Goal: Transaction & Acquisition: Purchase product/service

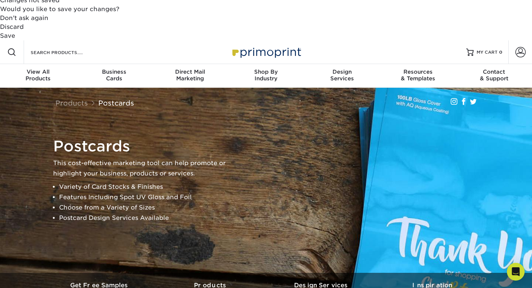
scroll to position [293, 0]
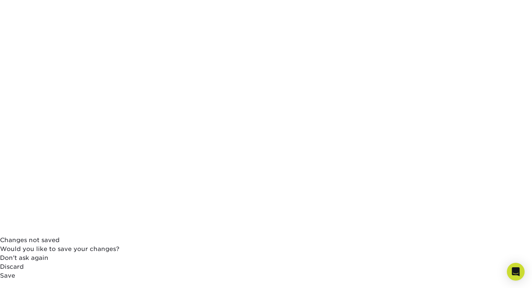
scroll to position [53, 0]
select select "2.75x4.25"
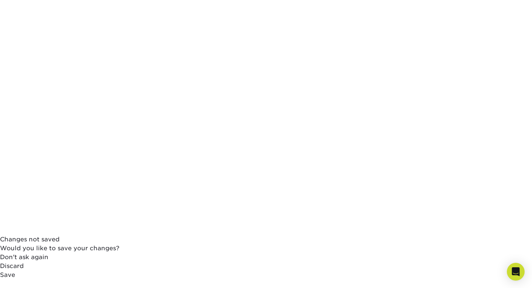
select select "32d3c223-f82c-492b-b915-ba065a00862f"
select select "16PT"
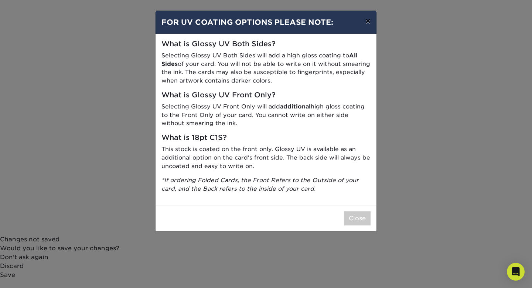
click at [367, 25] on button "×" at bounding box center [368, 21] width 17 height 21
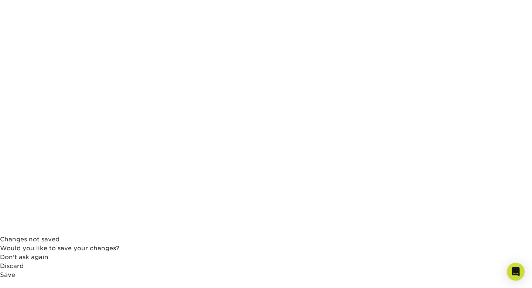
select select "-1"
select select
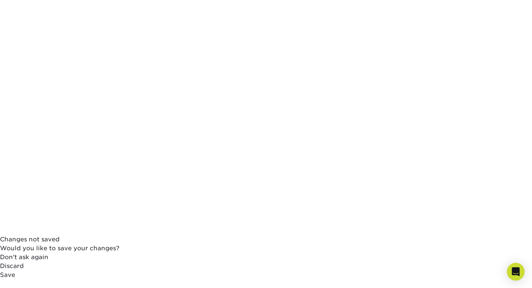
select select "1e8116af-acfc-44b1-83dc-8181aa338834"
select select "-1"
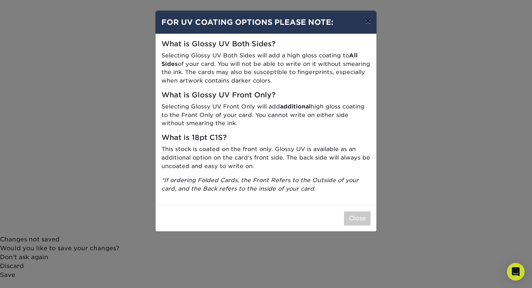
click at [371, 22] on button "×" at bounding box center [368, 21] width 17 height 21
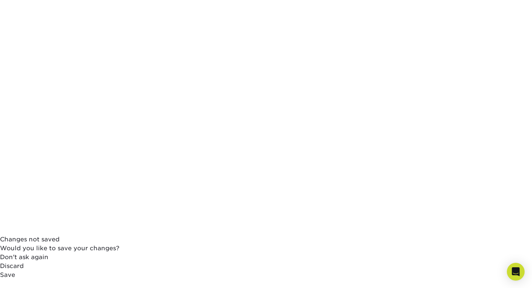
select select "9b7272e0-d6c8-4c3c-8e97-d3a1bcdab858"
select select "upload"
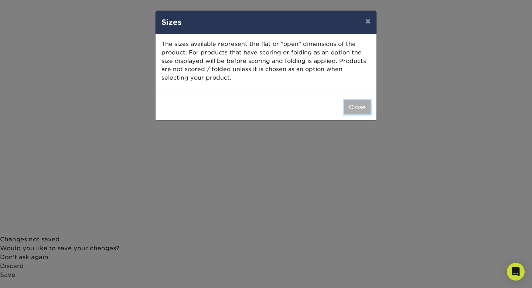
click at [355, 103] on button "Close" at bounding box center [357, 107] width 27 height 14
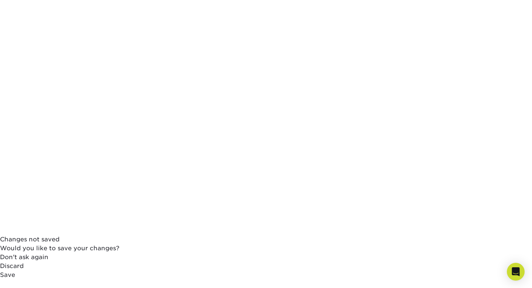
select select "4.00x6.00"
select select "-1"
select select
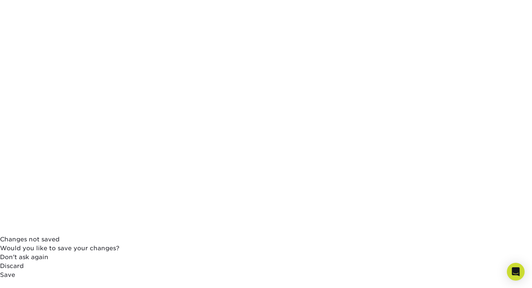
select select "-1"
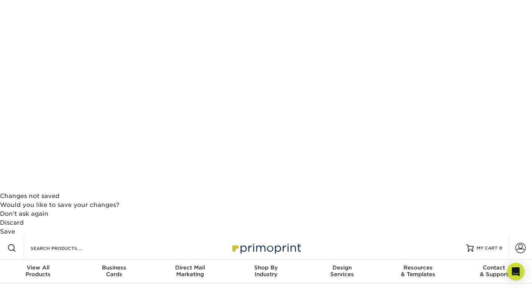
scroll to position [95, 0]
select select "32d3c223-f82c-492b-b915-ba065a00862f"
select select
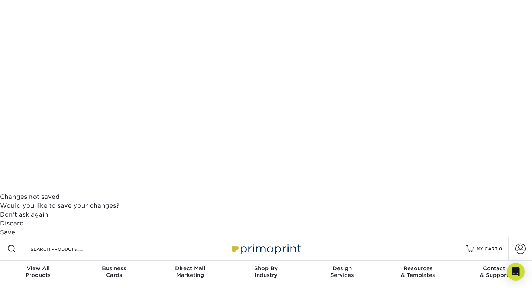
select select "14PT"
select select
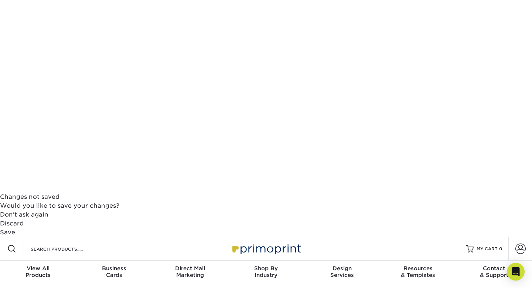
select select "1e8116af-acfc-44b1-83dc-8181aa338834"
select select
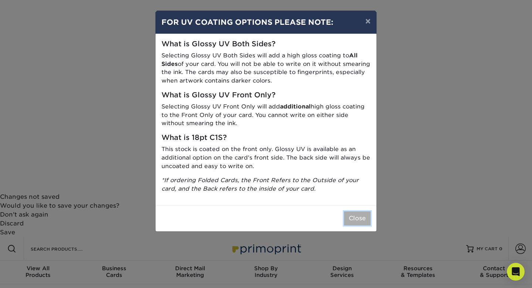
click at [359, 220] on button "Close" at bounding box center [357, 218] width 27 height 14
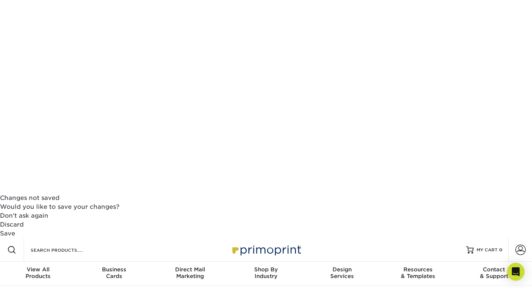
scroll to position [94, 0]
select select "0"
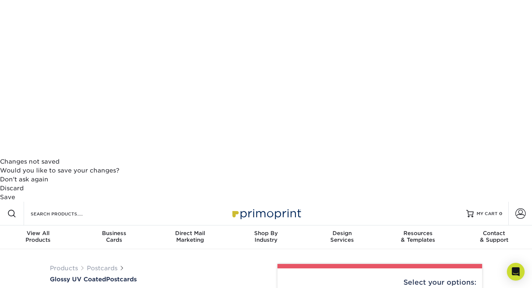
scroll to position [121, 0]
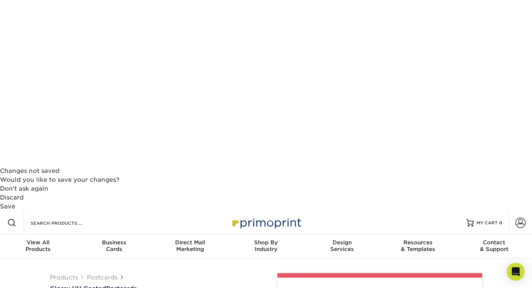
select select "50* – $25.00"
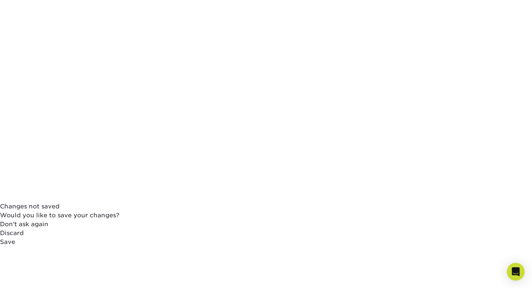
scroll to position [88, 0]
select select "9b7272e0-d6c8-4c3c-8e97-d3a1bcdab858"
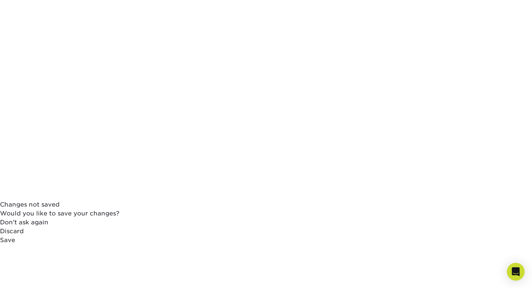
select select "58689abb-25c0-461c-a4c3-a80b627d6649"
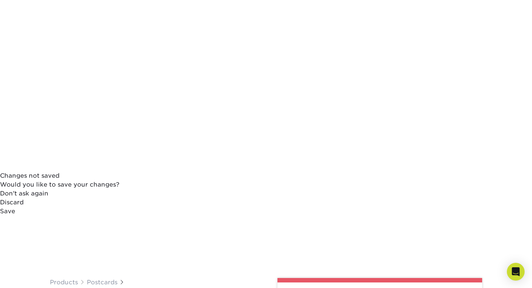
scroll to position [119, 0]
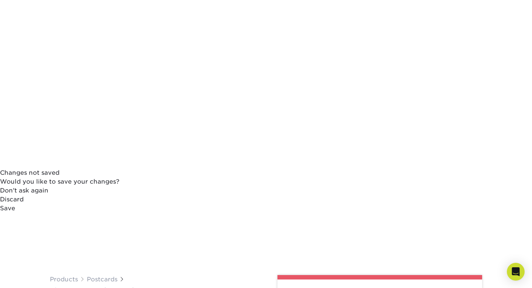
select select "3e5e9bdd-d78a-4c28-a41d-fe1407925ca6"
select select "16ebe401-5398-422d-8cb0-f3adbb82deb5"
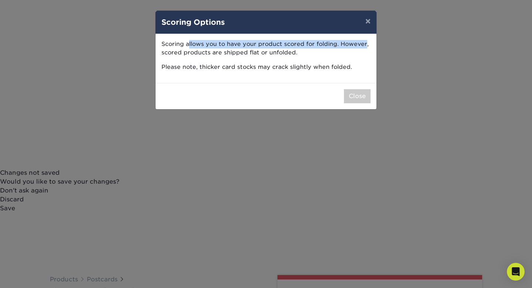
drag, startPoint x: 190, startPoint y: 46, endPoint x: 364, endPoint y: 48, distance: 174.9
click at [364, 48] on p "Scoring allows you to have your product scored for folding. However, scored pro…" at bounding box center [266, 48] width 209 height 17
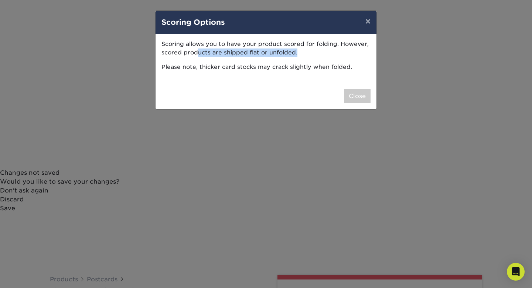
drag, startPoint x: 196, startPoint y: 56, endPoint x: 321, endPoint y: 55, distance: 125.3
click at [322, 55] on p "Scoring allows you to have your product scored for folding. However, scored pro…" at bounding box center [266, 48] width 209 height 17
click at [284, 69] on p "Please note, thicker card stocks may crack slightly when folded." at bounding box center [266, 67] width 209 height 9
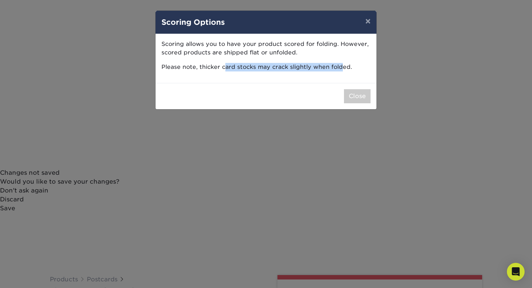
drag, startPoint x: 226, startPoint y: 71, endPoint x: 342, endPoint y: 70, distance: 116.1
click at [342, 70] on p "Please note, thicker card stocks may crack slightly when folded." at bounding box center [266, 67] width 209 height 9
click at [360, 96] on button "Close" at bounding box center [357, 96] width 27 height 14
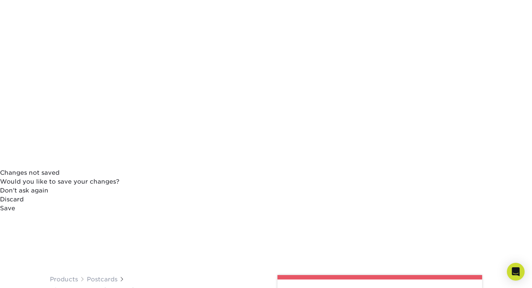
select select "upload"
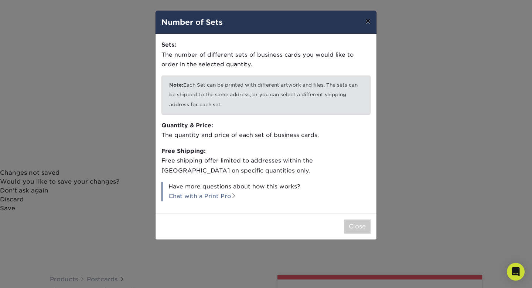
click at [368, 22] on button "×" at bounding box center [368, 21] width 17 height 21
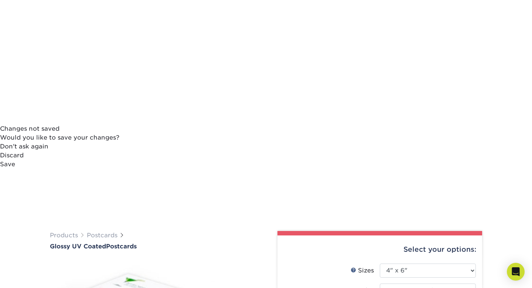
scroll to position [172, 0]
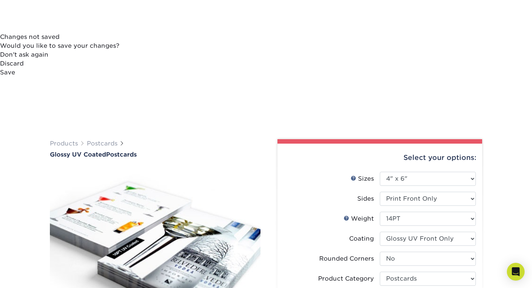
scroll to position [256, 0]
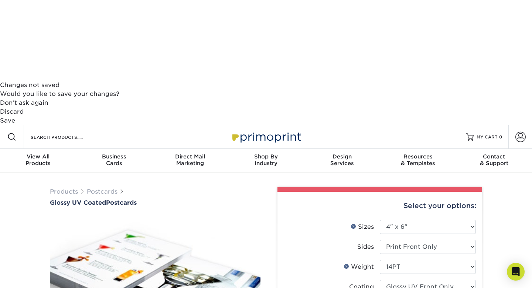
scroll to position [202, 0]
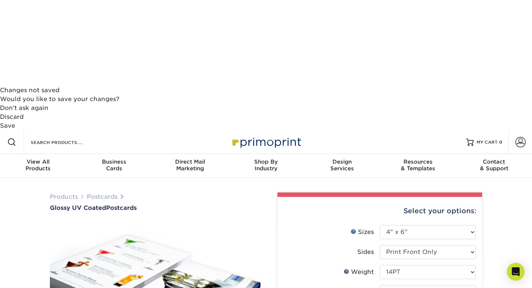
select select "25* – $23.00"
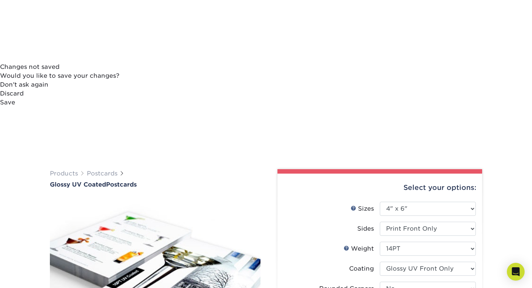
scroll to position [226, 0]
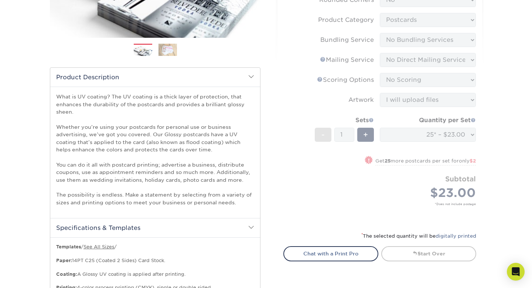
scroll to position [517, 0]
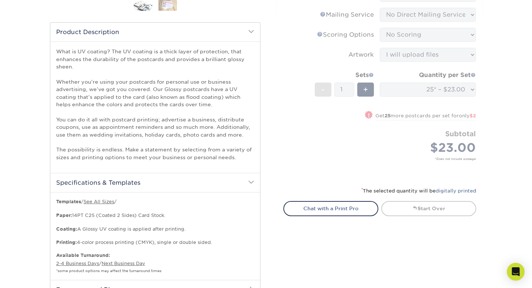
scroll to position [560, 0]
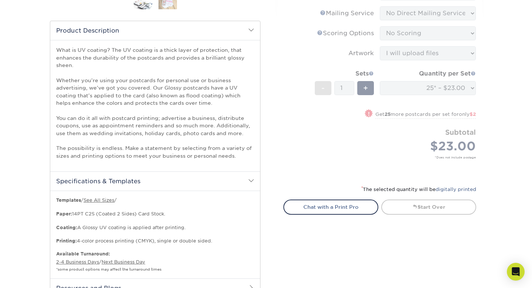
type input "Gaming"
select select "2ae86ecf-ca09-4d40-b802-3a54266dc3ca"
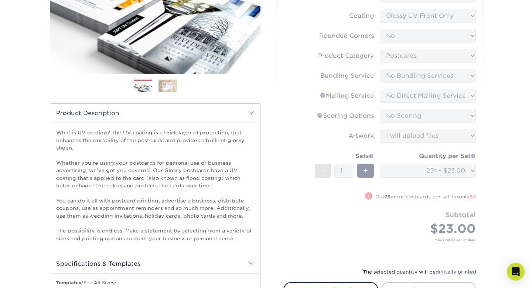
scroll to position [474, 0]
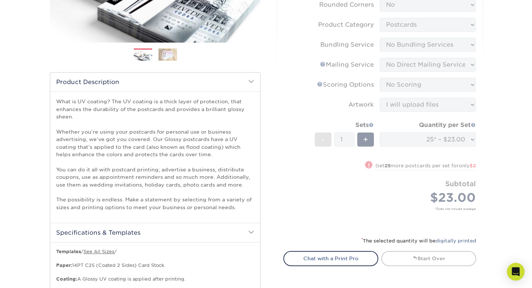
scroll to position [509, 0]
select select "newaddress"
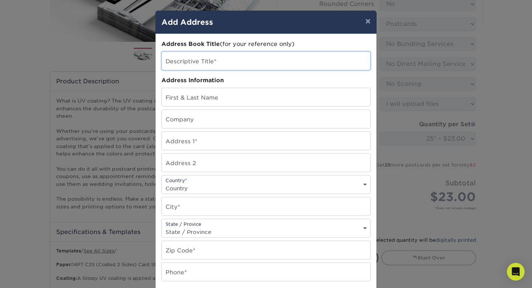
click at [221, 59] on input "text" at bounding box center [266, 61] width 208 height 18
type input "R"
type input "Rohan"
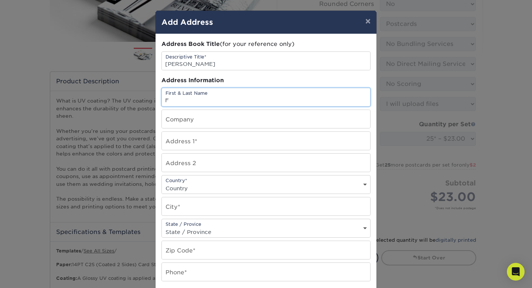
type input "Farhan Somani"
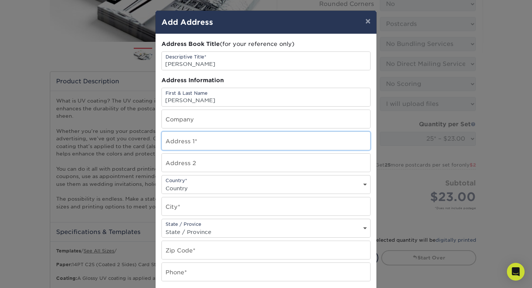
type input "853 Rohan Dr"
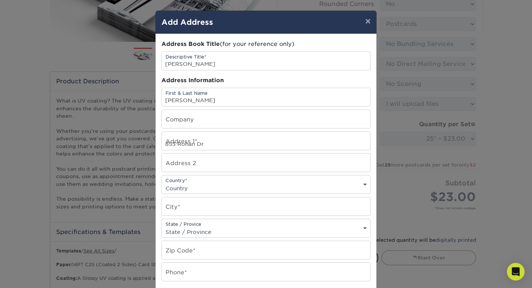
select select "US"
type input "Richardson"
select select "TX"
type input "75081"
type input "8174870930"
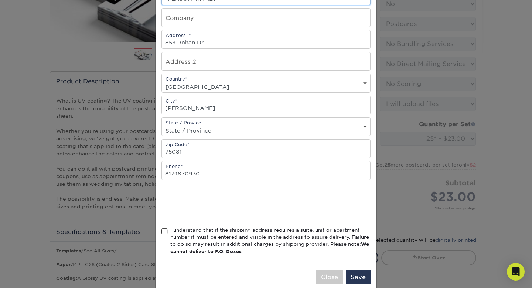
scroll to position [114, 0]
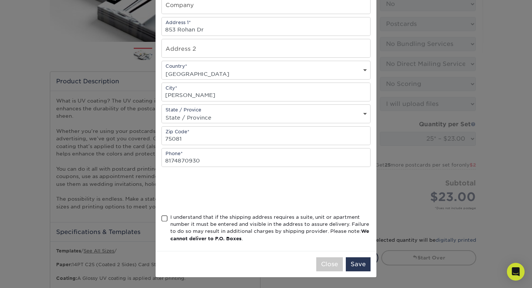
click at [168, 217] on div "I understand that if the shipping address requires a suite, unit or apartment n…" at bounding box center [266, 229] width 209 height 32
click at [166, 219] on span at bounding box center [165, 218] width 6 height 7
click at [0, 0] on input "I understand that if the shipping address requires a suite, unit or apartment n…" at bounding box center [0, 0] width 0 height 0
click at [359, 263] on button "Save" at bounding box center [358, 264] width 25 height 14
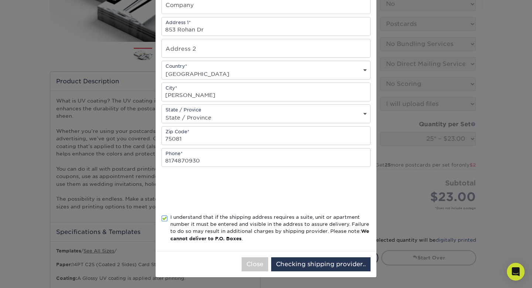
scroll to position [0, 0]
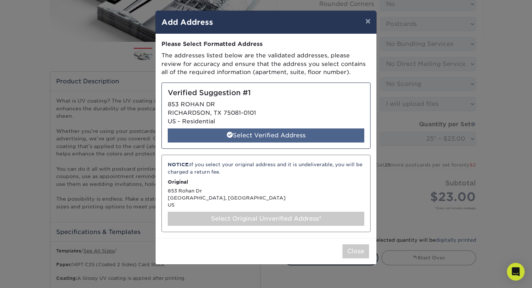
click at [279, 135] on div "Select Verified Address" at bounding box center [266, 135] width 197 height 14
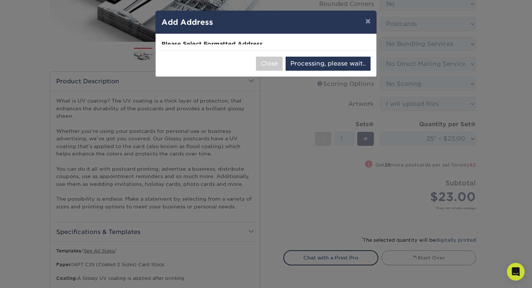
select select "286651"
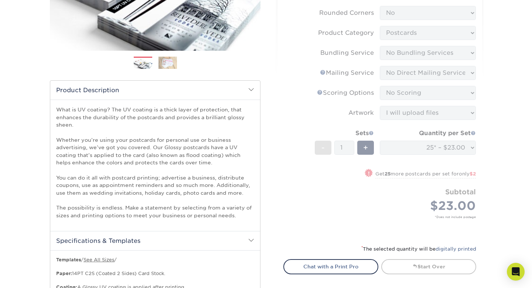
scroll to position [528, 0]
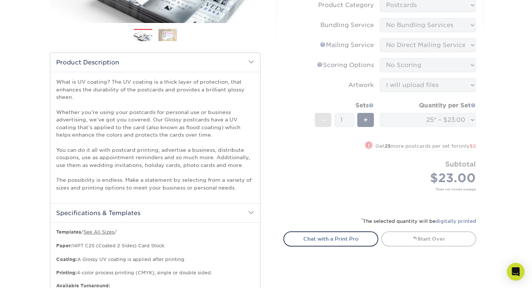
select select "03"
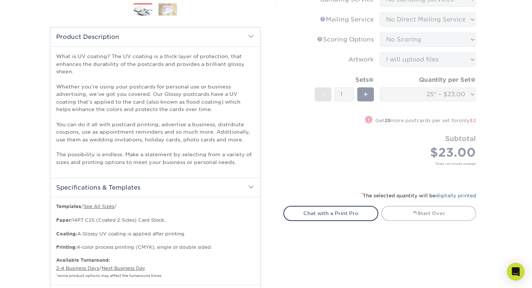
scroll to position [583, 0]
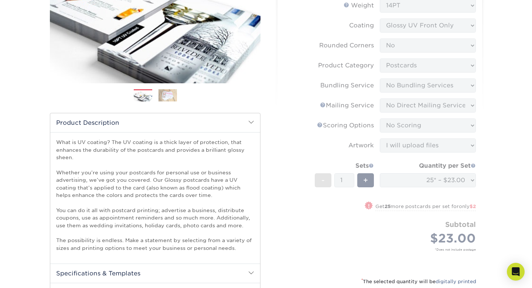
scroll to position [465, 0]
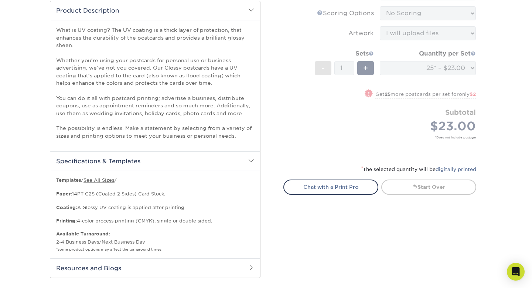
scroll to position [581, 0]
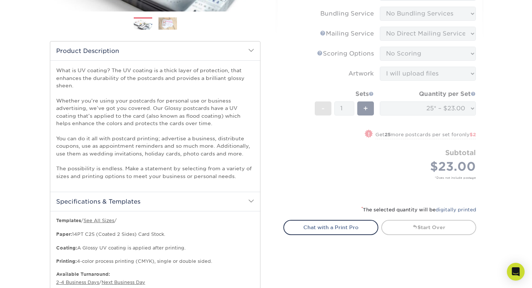
scroll to position [537, 0]
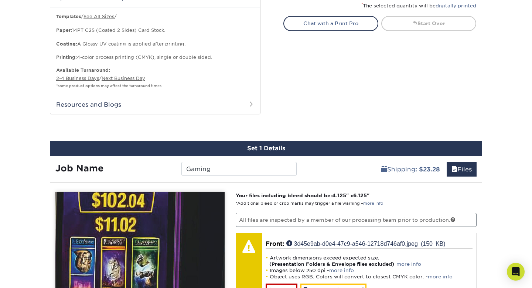
click at [0, 0] on input "View Guides" at bounding box center [0, 0] width 0 height 0
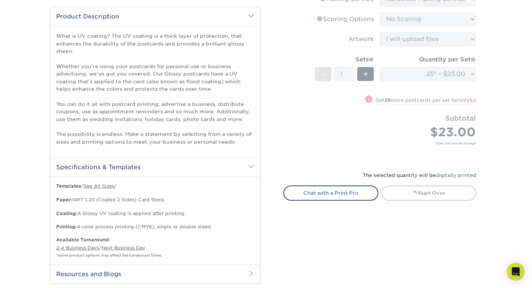
scroll to position [554, 0]
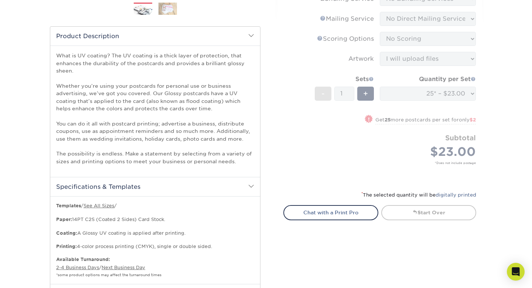
drag, startPoint x: 109, startPoint y: 142, endPoint x: 152, endPoint y: 154, distance: 44.7
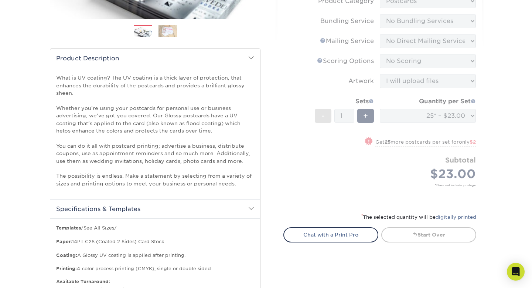
scroll to position [525, 0]
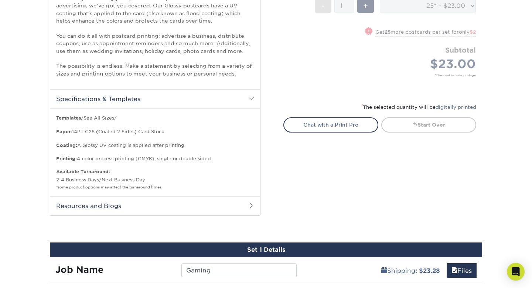
scroll to position [643, 0]
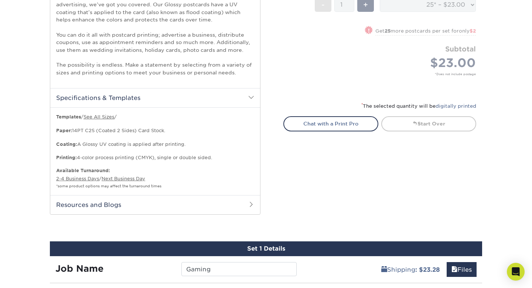
drag, startPoint x: 157, startPoint y: 137, endPoint x: 181, endPoint y: 194, distance: 61.8
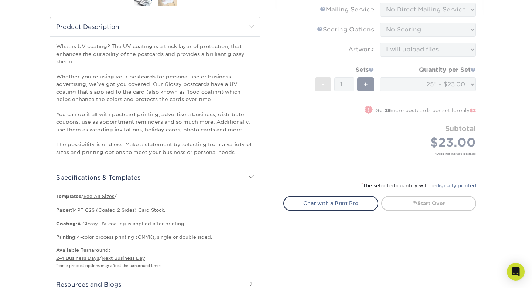
scroll to position [562, 0]
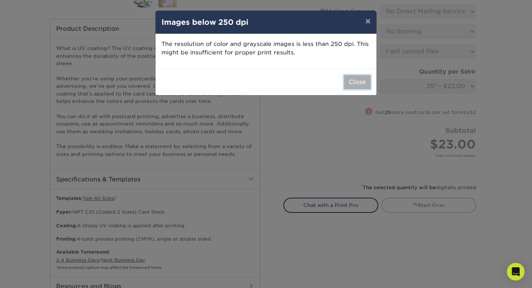
click at [350, 82] on button "Close" at bounding box center [357, 82] width 27 height 14
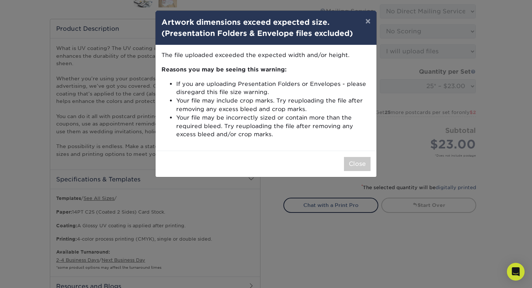
click at [371, 166] on div "Close" at bounding box center [266, 163] width 221 height 26
click at [360, 166] on button "Close" at bounding box center [357, 164] width 27 height 14
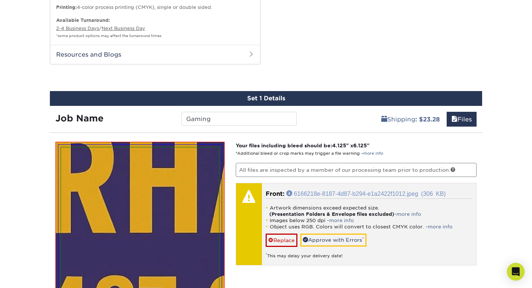
scroll to position [793, 0]
